Goal: Task Accomplishment & Management: Manage account settings

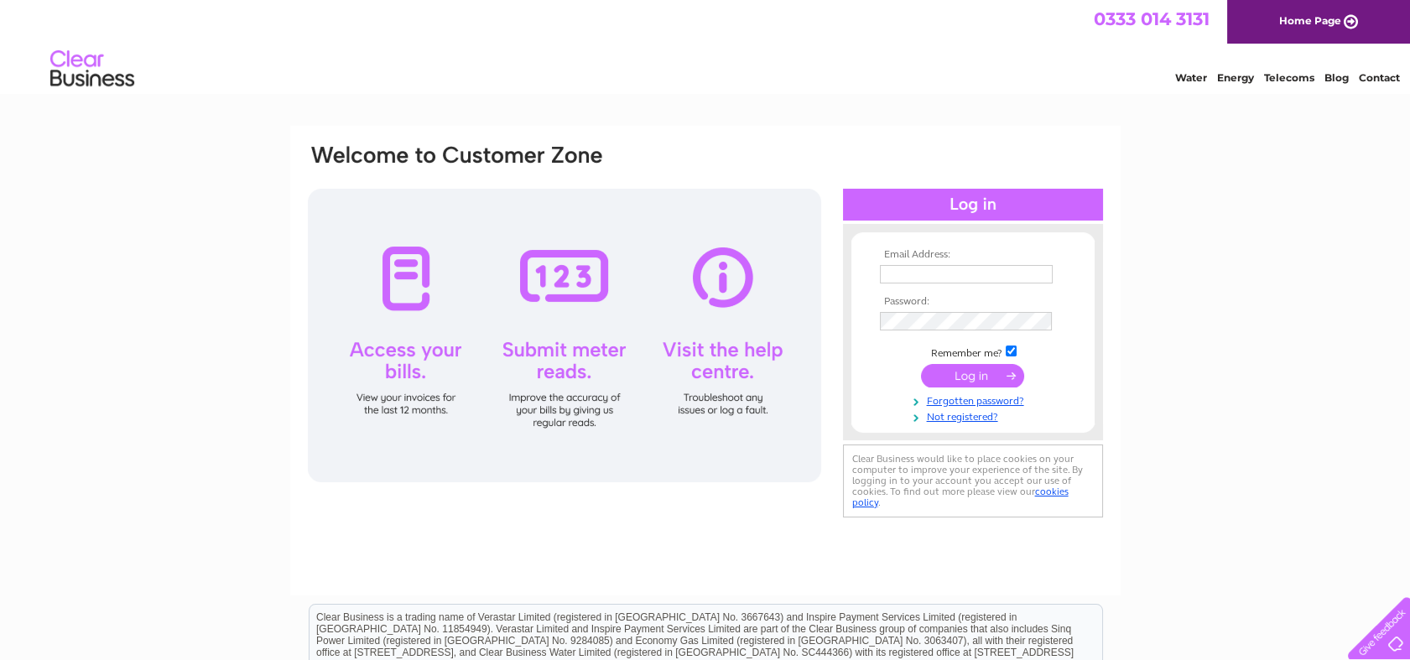
type input "office@fspotts.uk"
click at [975, 376] on input "submit" at bounding box center [972, 375] width 103 height 23
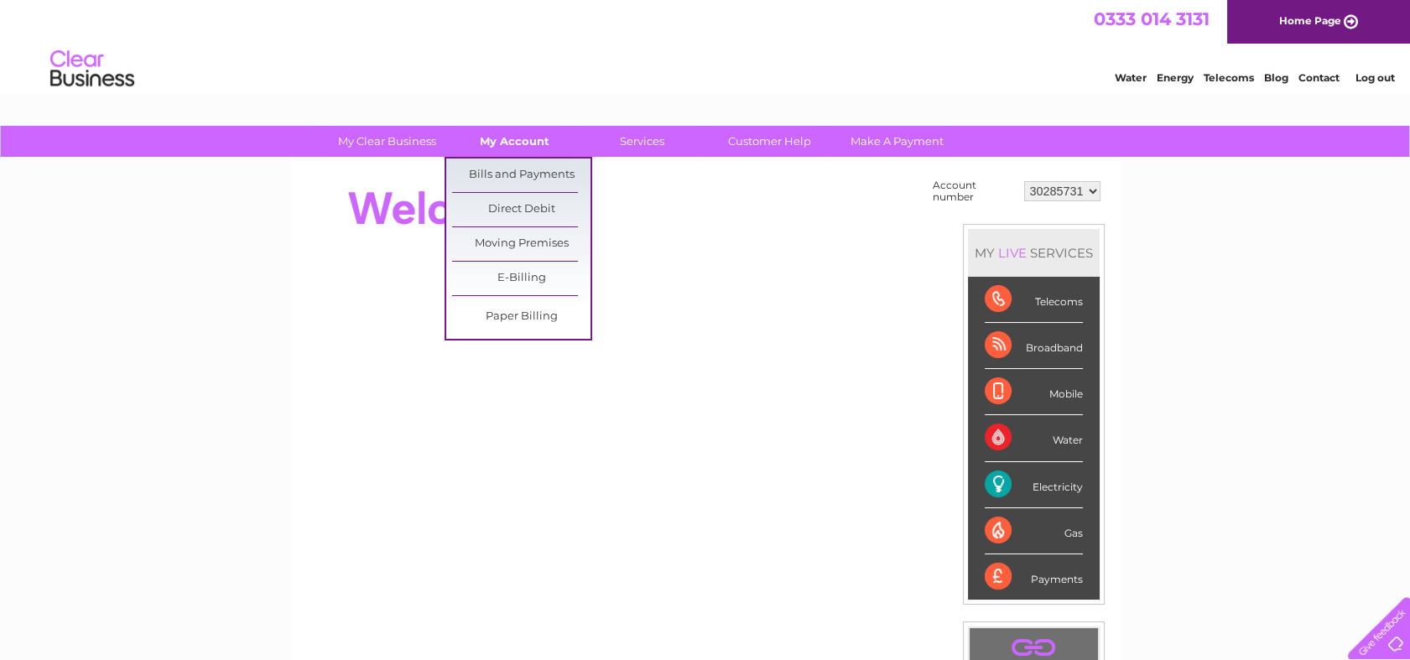
click at [532, 136] on link "My Account" at bounding box center [514, 141] width 138 height 31
click at [530, 168] on link "Bills and Payments" at bounding box center [521, 175] width 138 height 34
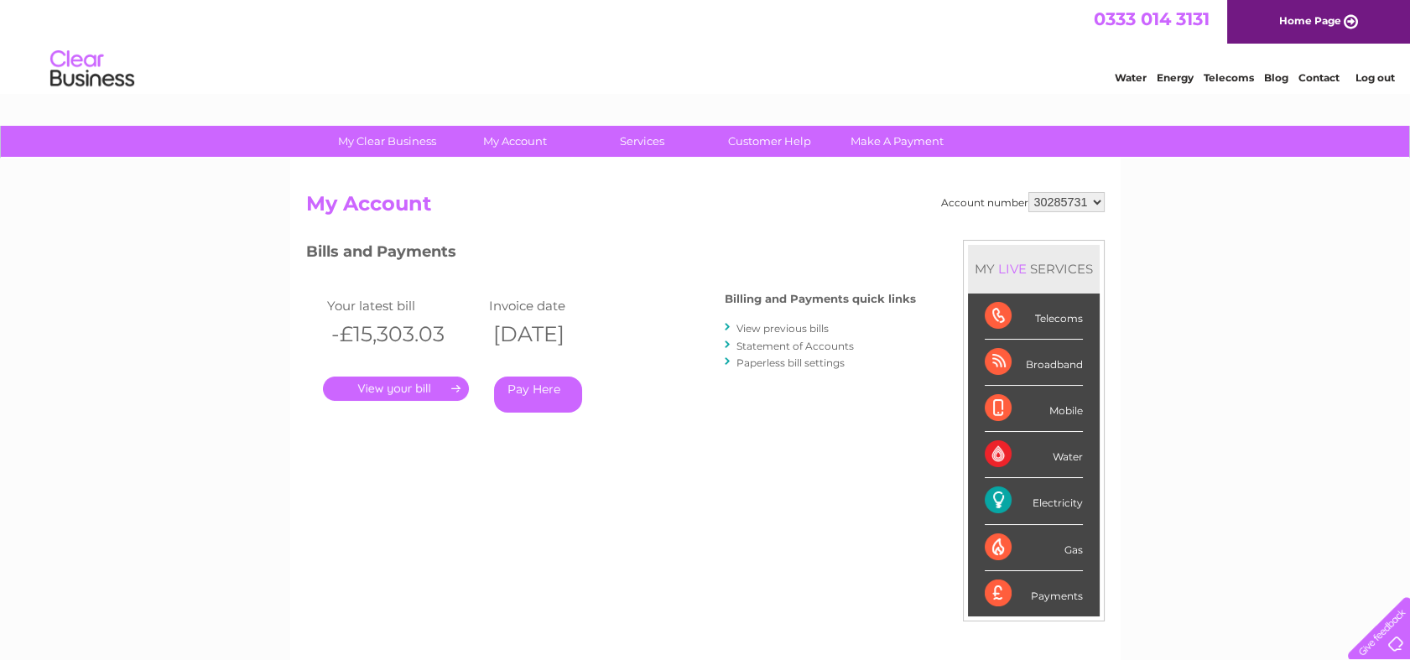
click at [396, 389] on link "." at bounding box center [396, 388] width 146 height 24
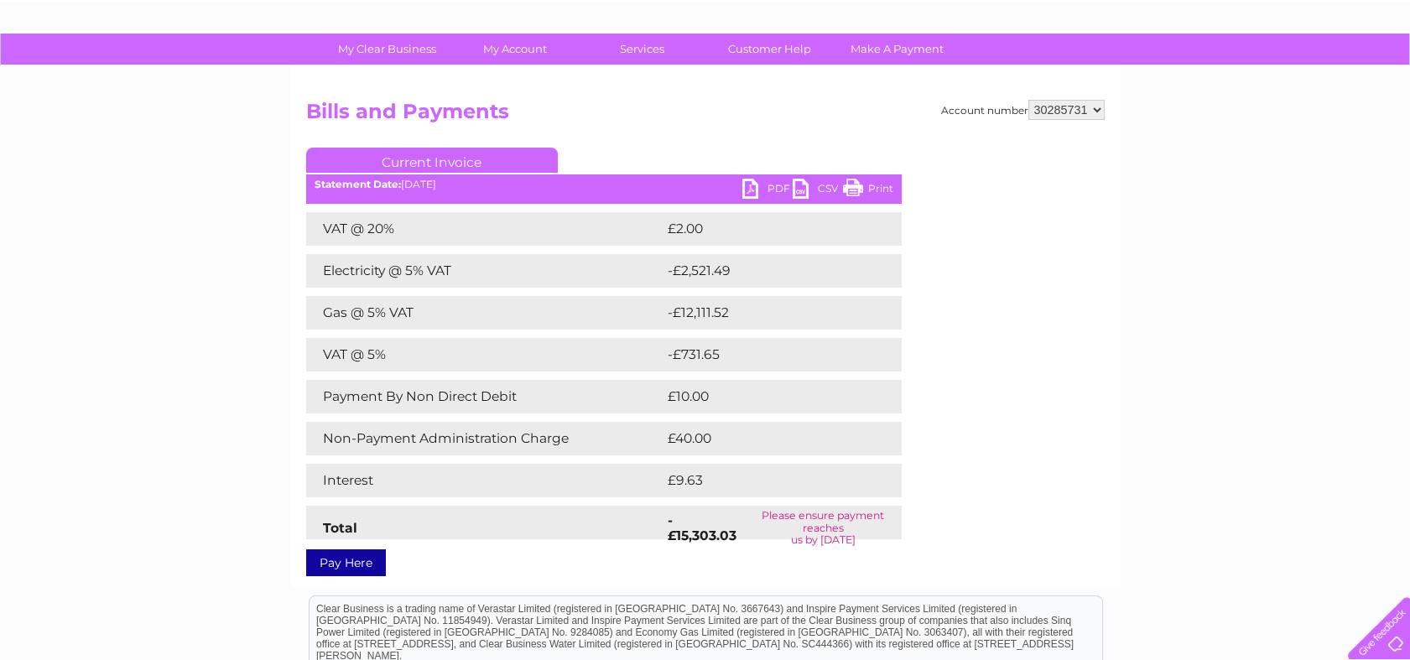
scroll to position [93, 0]
click at [745, 188] on link "PDF" at bounding box center [767, 190] width 50 height 24
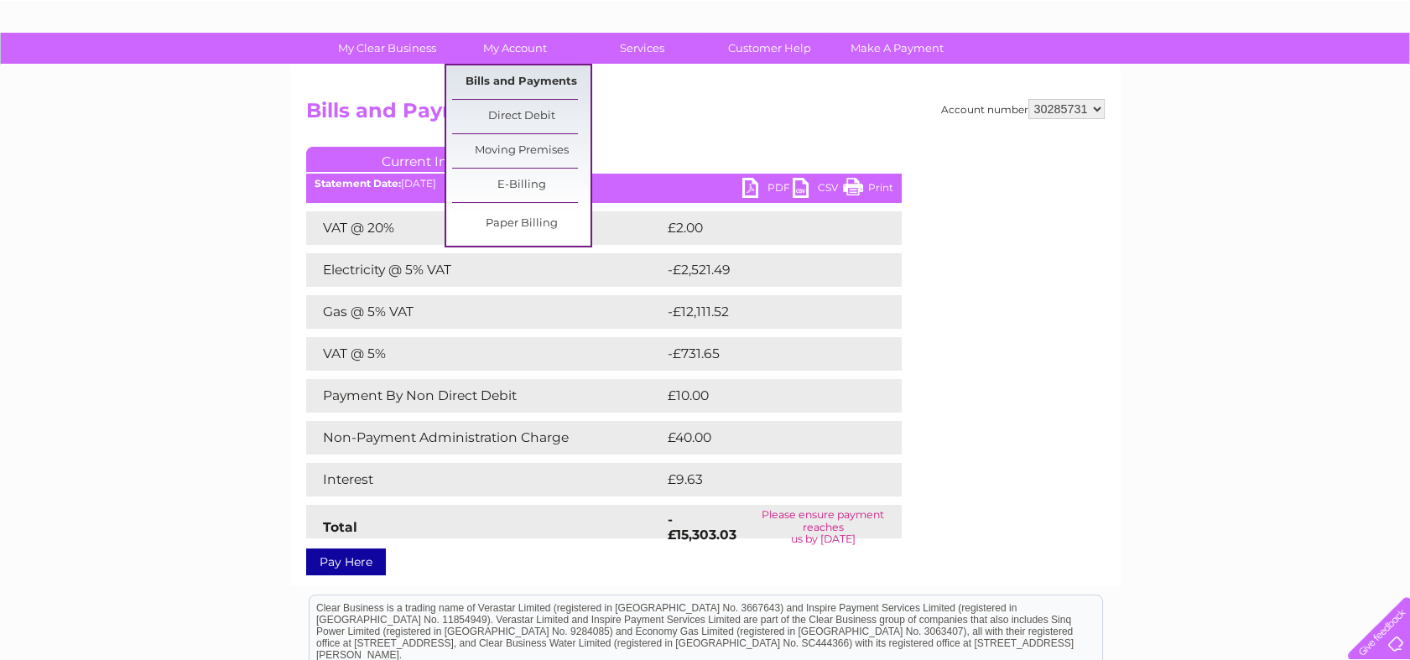
click at [527, 80] on link "Bills and Payments" at bounding box center [521, 82] width 138 height 34
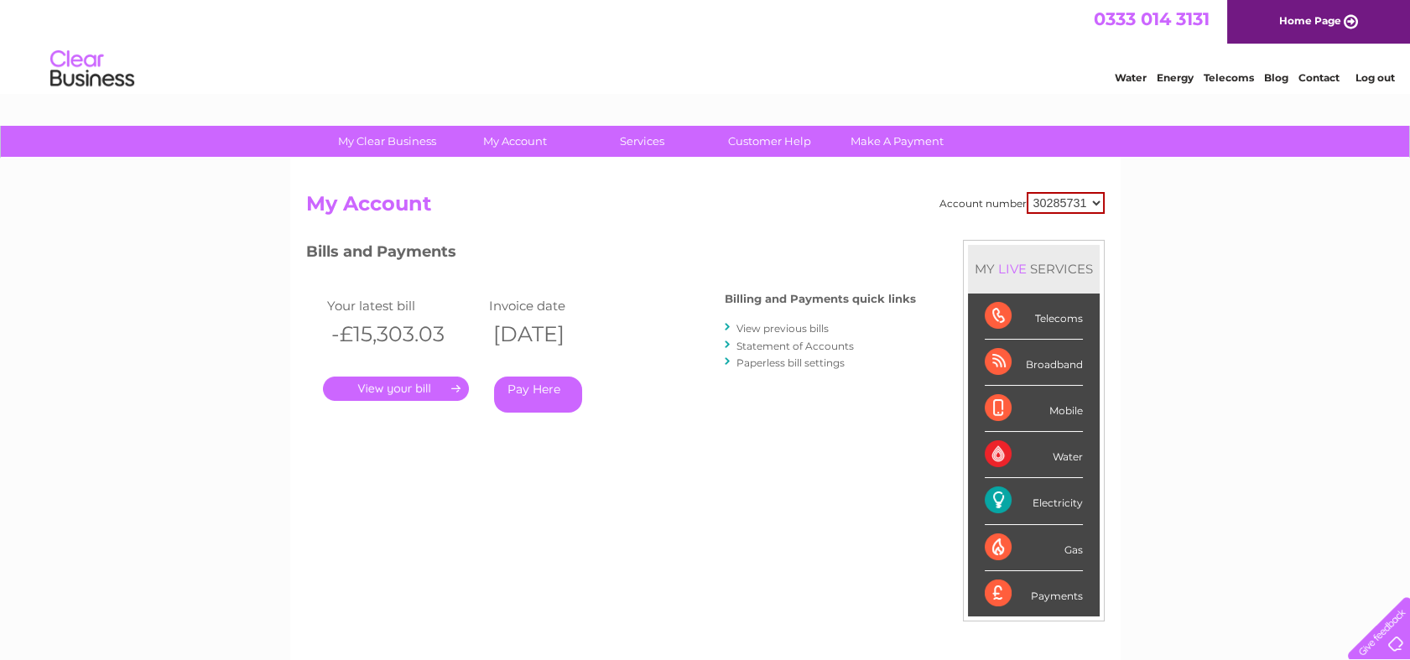
click at [787, 325] on link "View previous bills" at bounding box center [782, 328] width 92 height 13
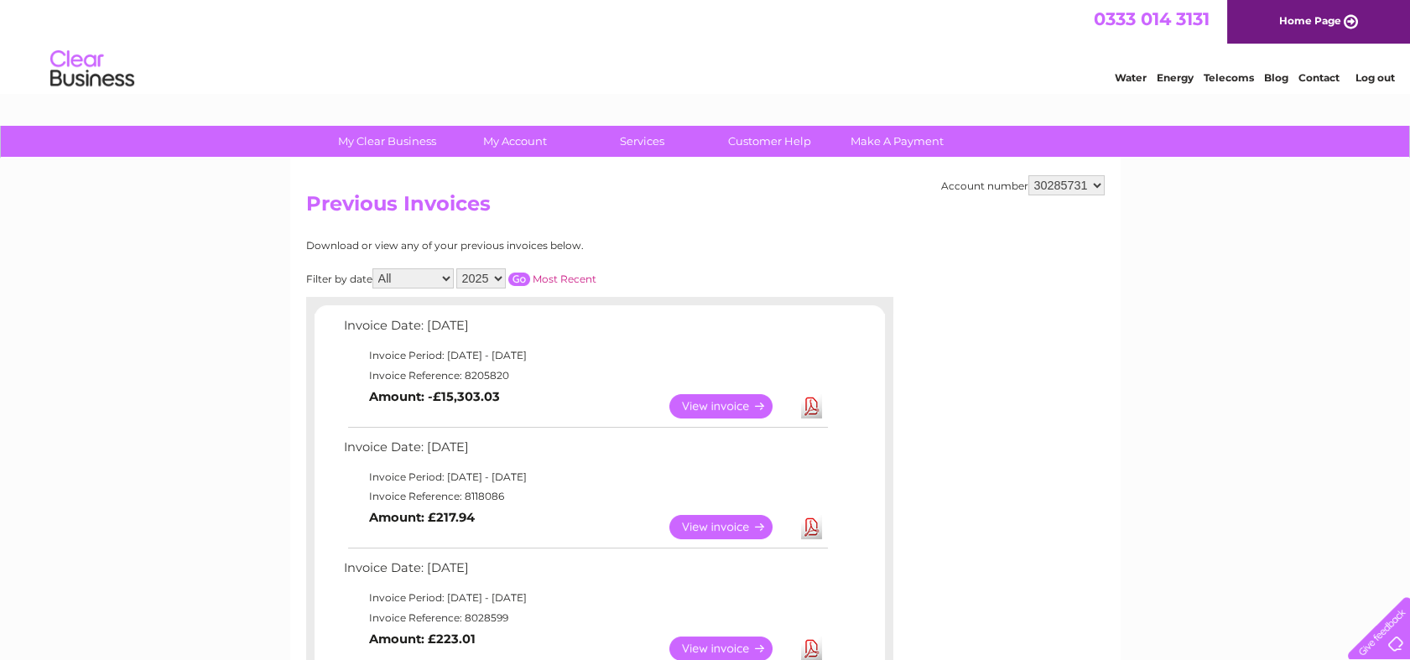
click at [495, 277] on select "2025 2024 2023" at bounding box center [480, 278] width 49 height 20
select select "2024"
click at [458, 268] on select "2025 2024 2023" at bounding box center [480, 278] width 49 height 20
click at [517, 274] on input "button" at bounding box center [519, 279] width 22 height 13
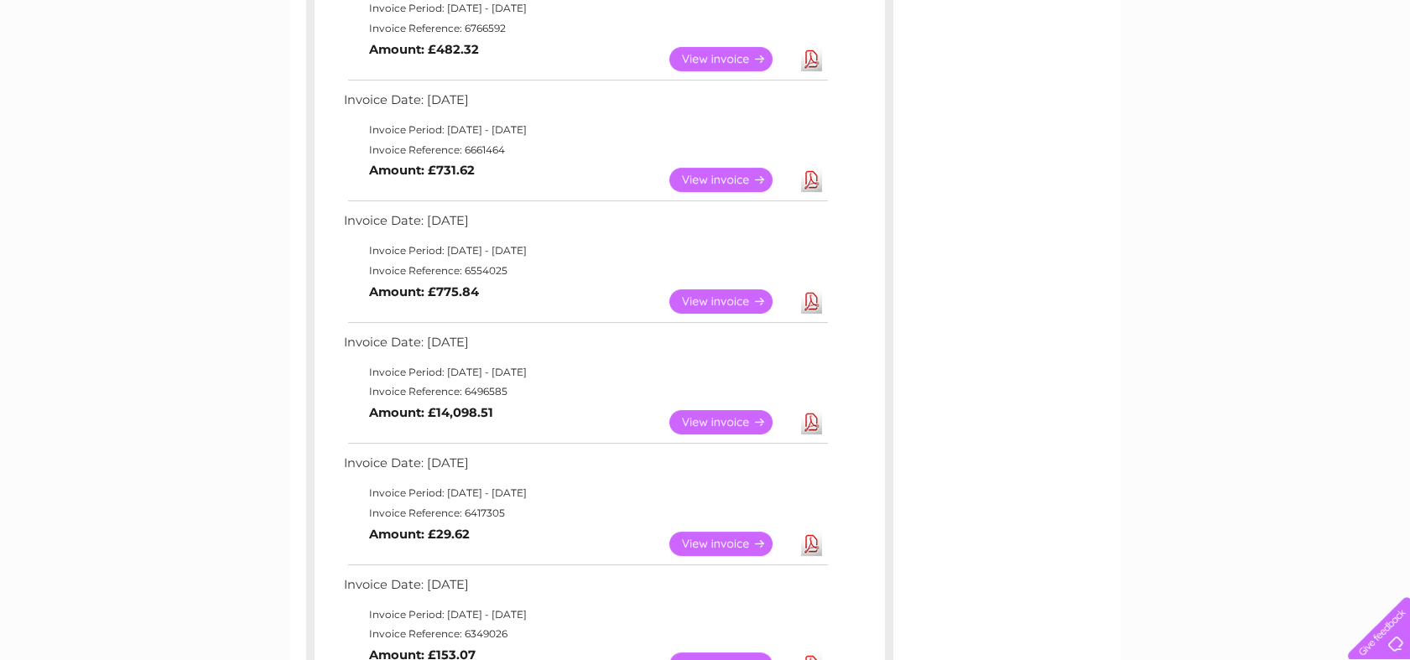
scroll to position [1112, 0]
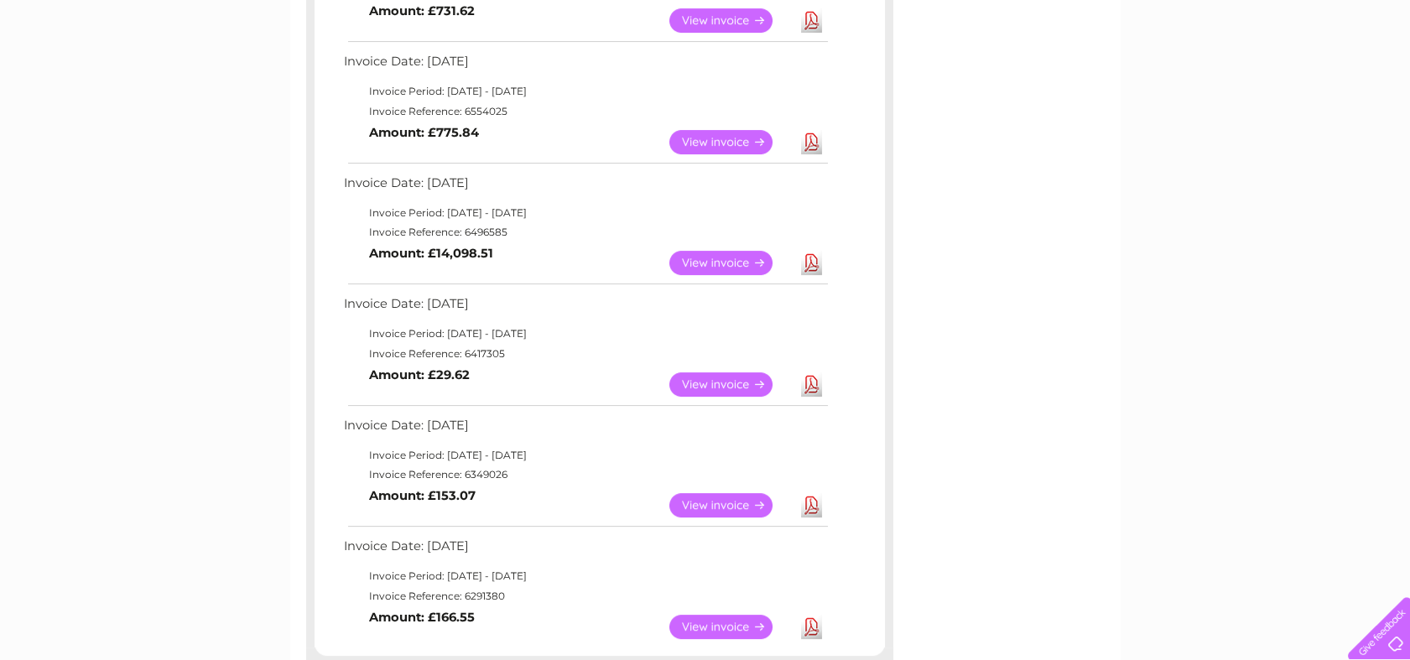
click at [705, 383] on link "View" at bounding box center [730, 384] width 123 height 24
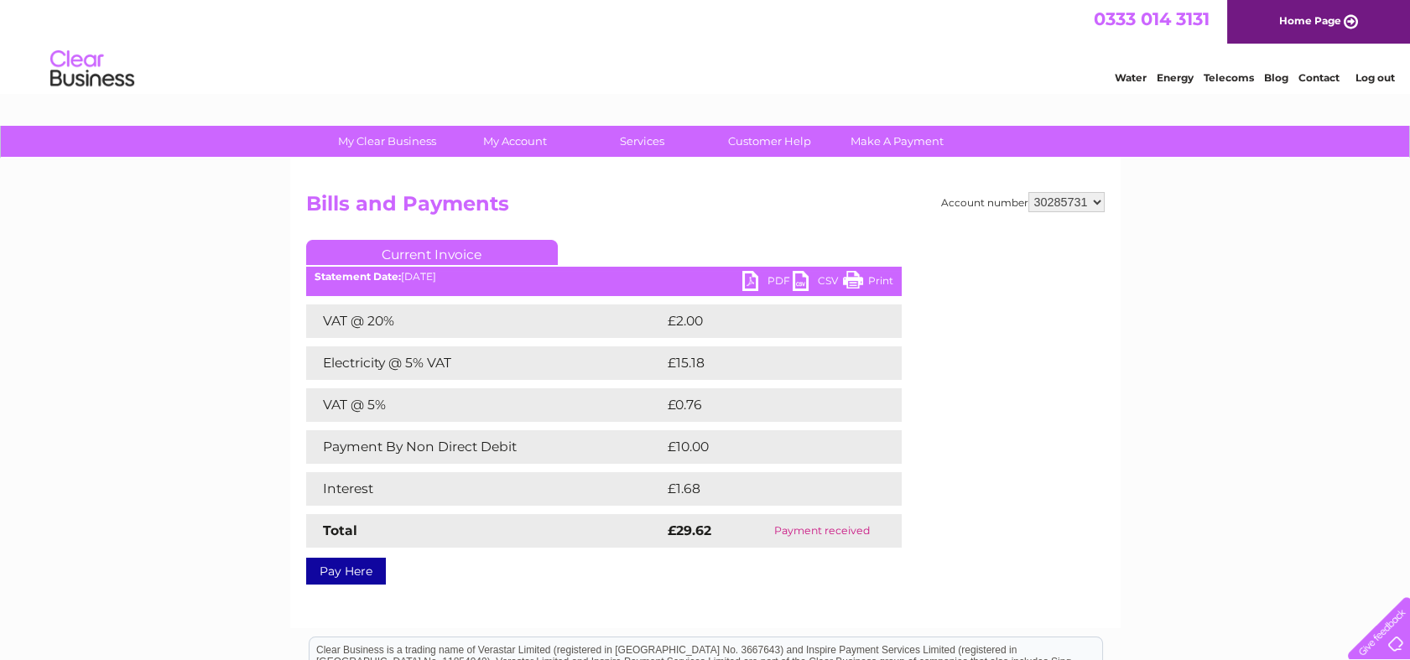
click at [745, 282] on link "PDF" at bounding box center [767, 283] width 50 height 24
click at [1389, 69] on li "Log out" at bounding box center [1374, 77] width 50 height 21
click at [1383, 73] on link "Log out" at bounding box center [1373, 77] width 39 height 13
